Goal: Navigation & Orientation: Find specific page/section

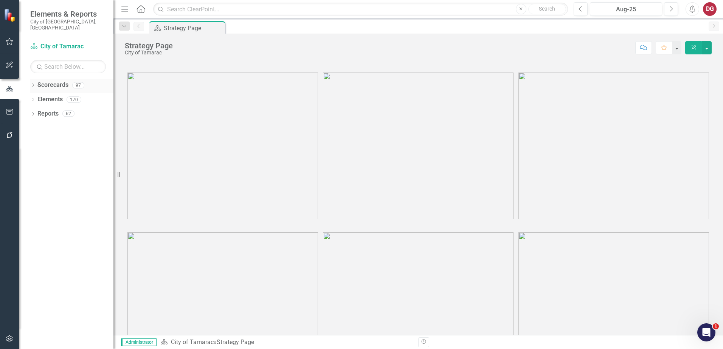
click at [33, 84] on icon "Dropdown" at bounding box center [32, 86] width 5 height 4
click at [39, 97] on icon "Dropdown" at bounding box center [37, 99] width 6 height 5
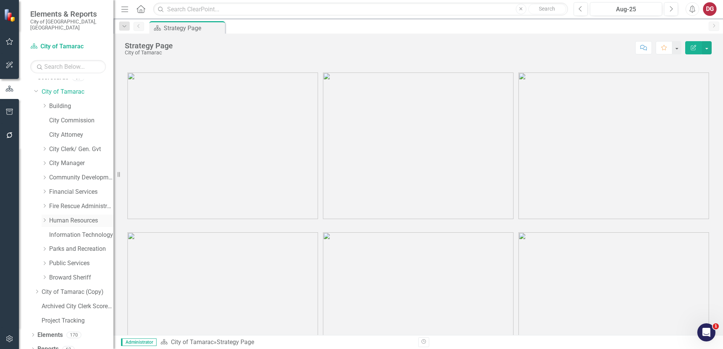
scroll to position [10, 0]
click at [43, 245] on icon "Dropdown" at bounding box center [45, 247] width 6 height 5
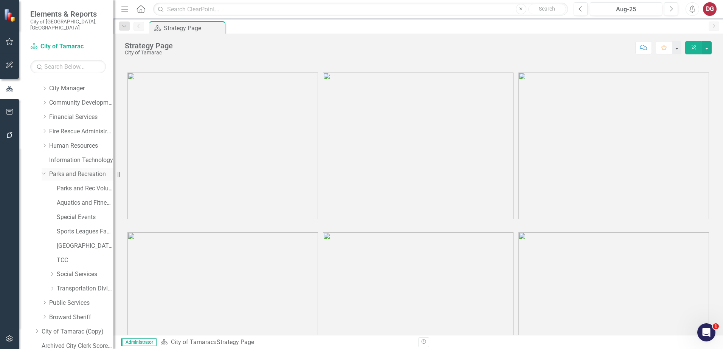
scroll to position [85, 0]
click at [51, 269] on icon "Dropdown" at bounding box center [52, 271] width 6 height 5
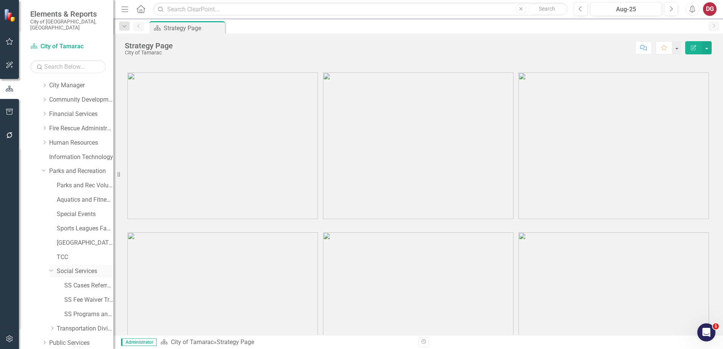
click at [68, 267] on link "Social Services" at bounding box center [85, 271] width 57 height 9
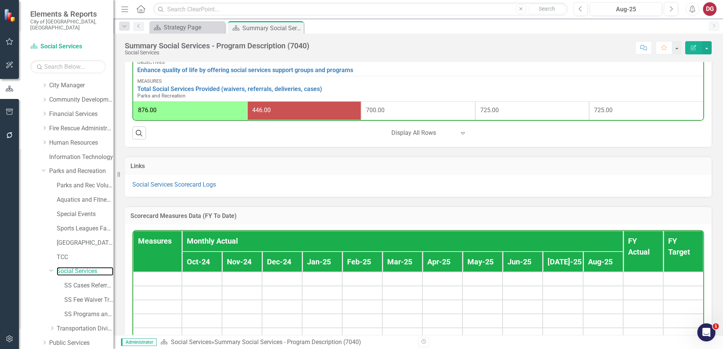
scroll to position [642, 0]
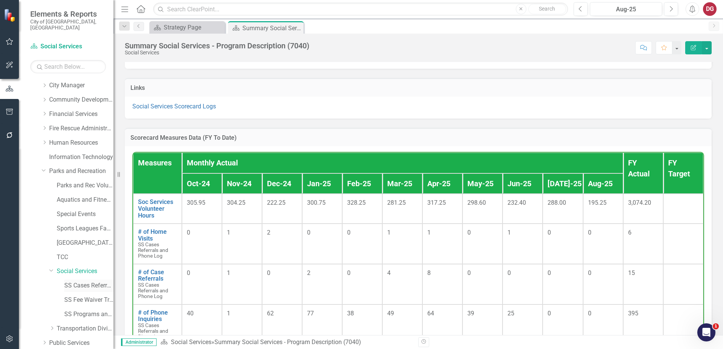
click at [83, 282] on link "SS Cases Referrals and Phone Log" at bounding box center [88, 286] width 49 height 9
click at [79, 296] on link "SS Fee Waiver Tracking" at bounding box center [88, 300] width 49 height 9
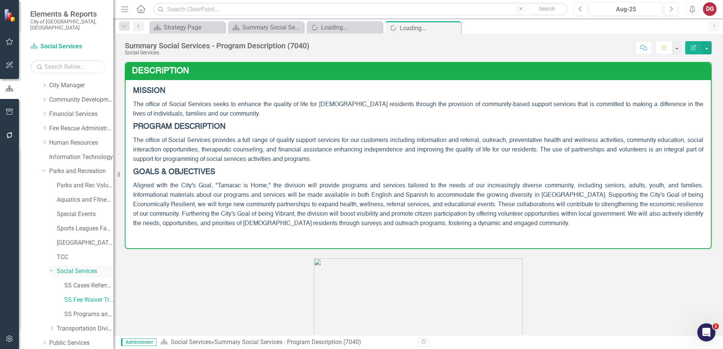
click at [80, 267] on link "Social Services" at bounding box center [85, 271] width 57 height 9
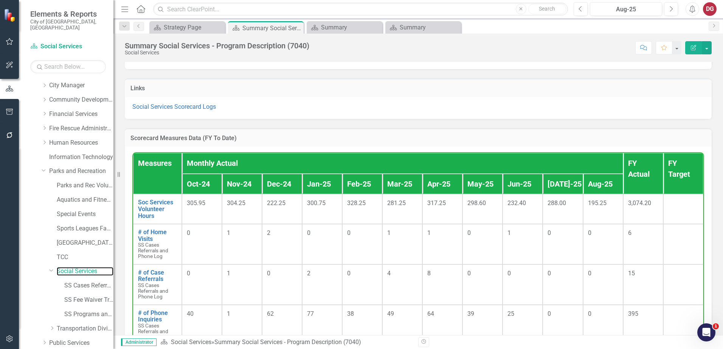
scroll to position [642, 0]
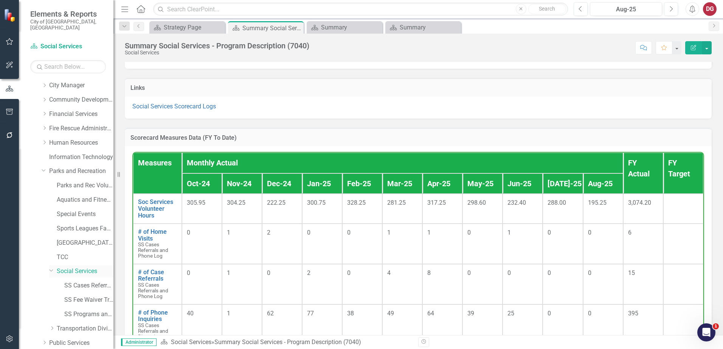
click at [65, 267] on link "Social Services" at bounding box center [85, 271] width 57 height 9
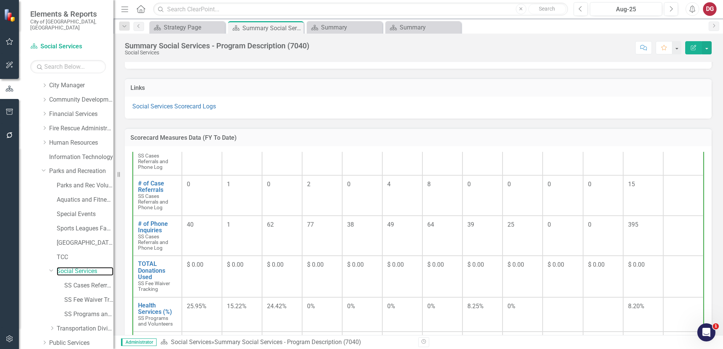
scroll to position [113, 0]
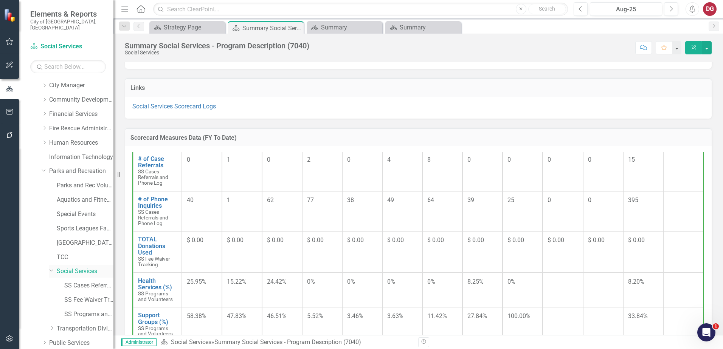
click at [79, 268] on link "Social Services" at bounding box center [85, 271] width 57 height 9
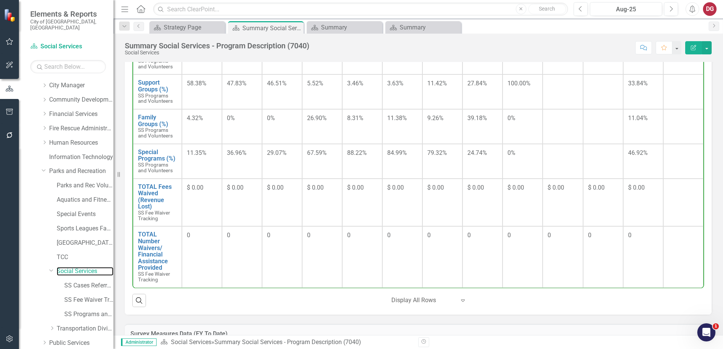
scroll to position [794, 0]
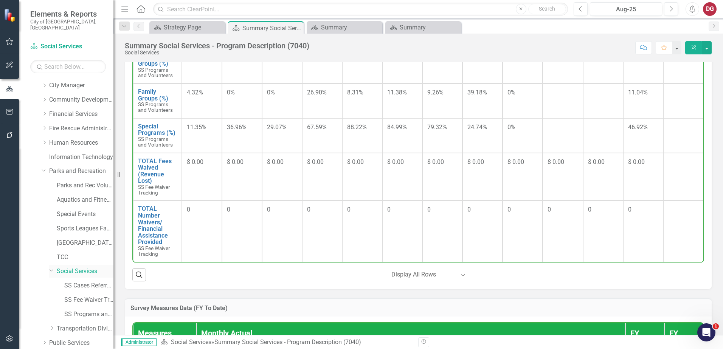
click at [94, 267] on link "Social Services" at bounding box center [85, 271] width 57 height 9
click at [87, 310] on link "SS Programs and Volunteers" at bounding box center [88, 314] width 49 height 9
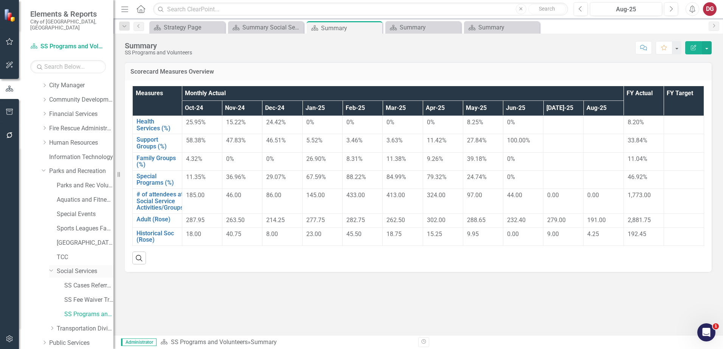
click at [79, 267] on link "Social Services" at bounding box center [85, 271] width 57 height 9
